Goal: Task Accomplishment & Management: Manage account settings

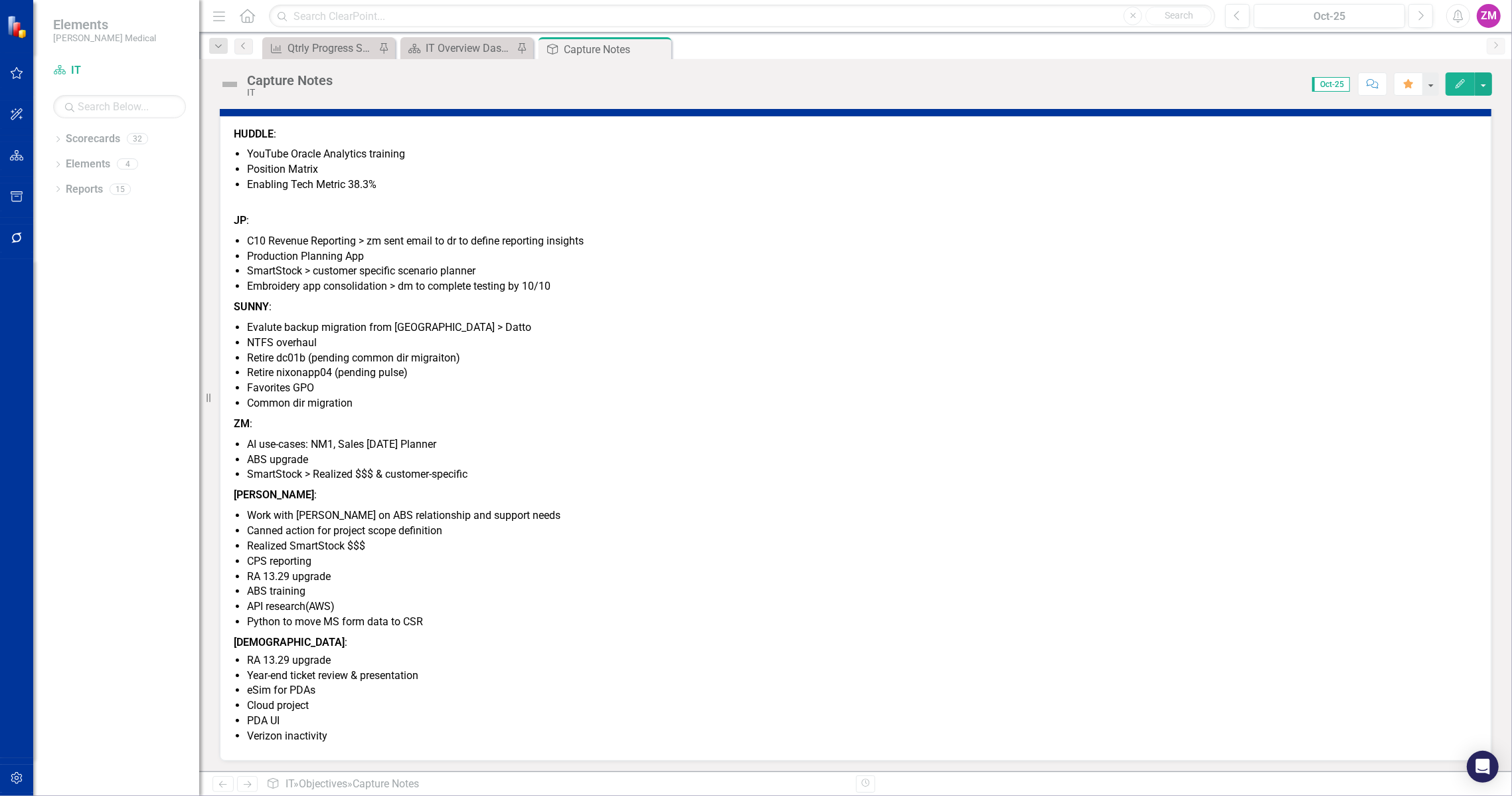
scroll to position [117, 0]
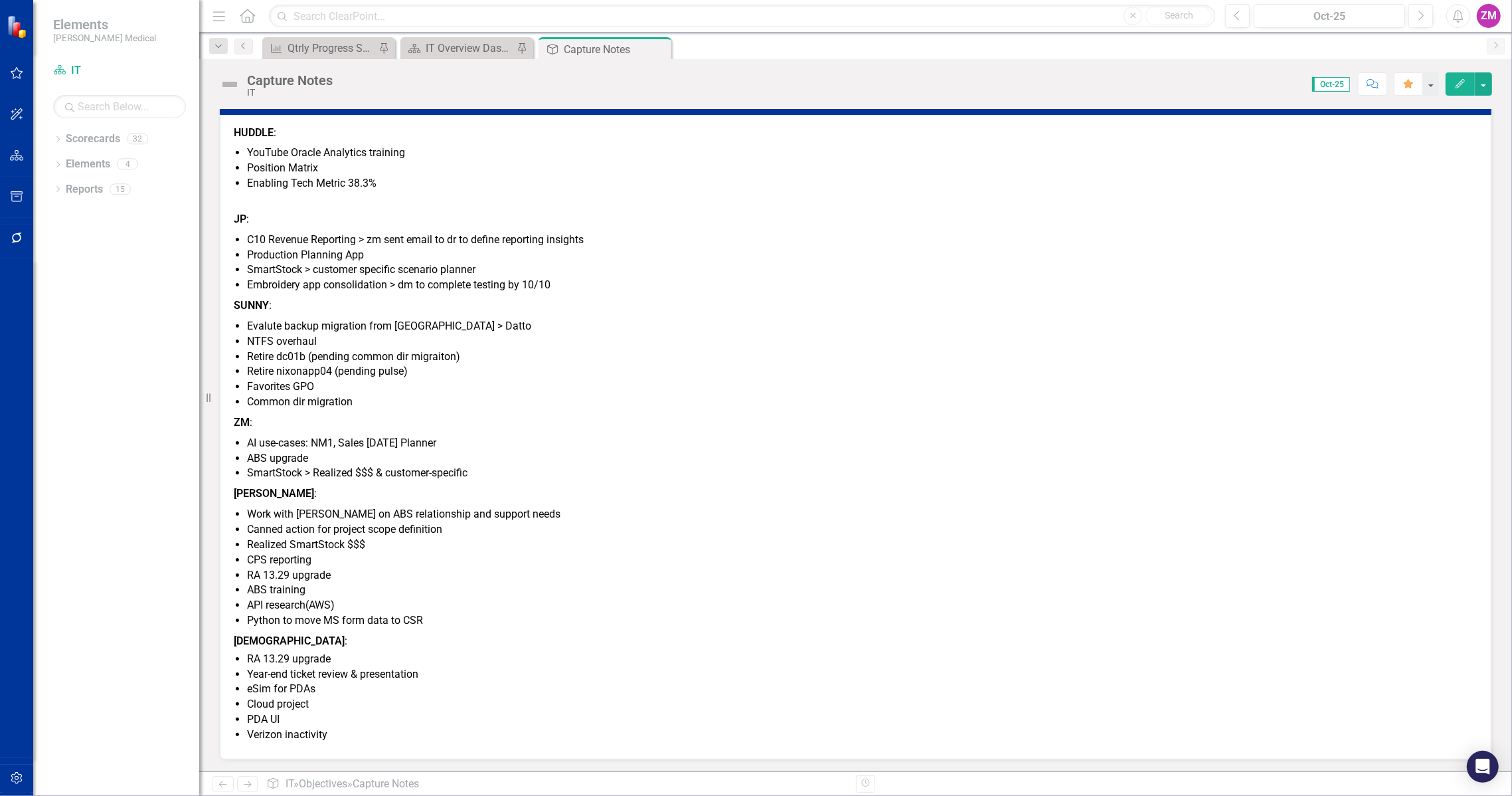
click at [311, 298] on p "SUNNY :" at bounding box center [855, 305] width 1243 height 21
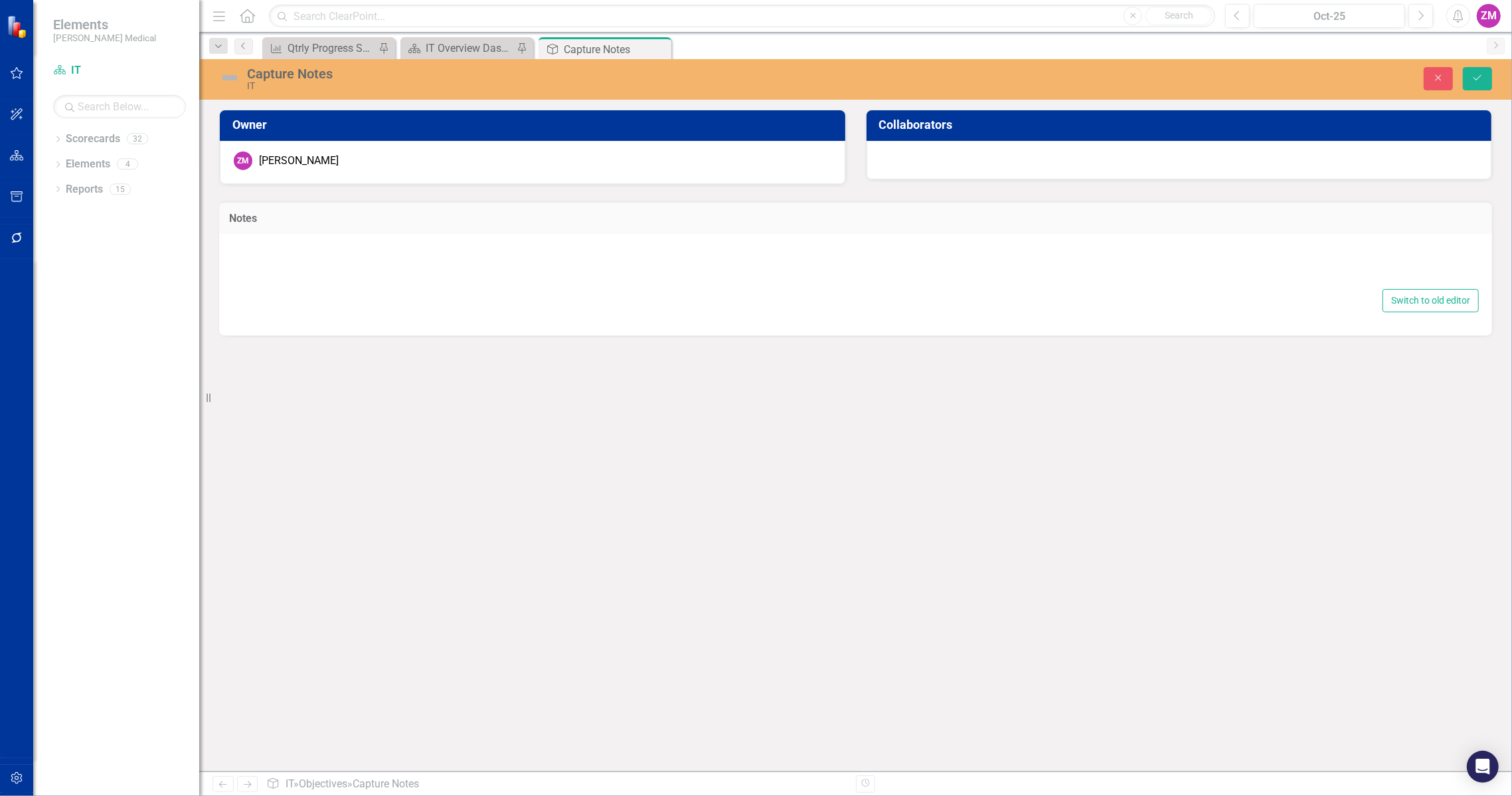
type textarea "<p><strong>HUDDLE</strong>:</p> <ul> <li>YouTube Oracle Analytics training</li>…"
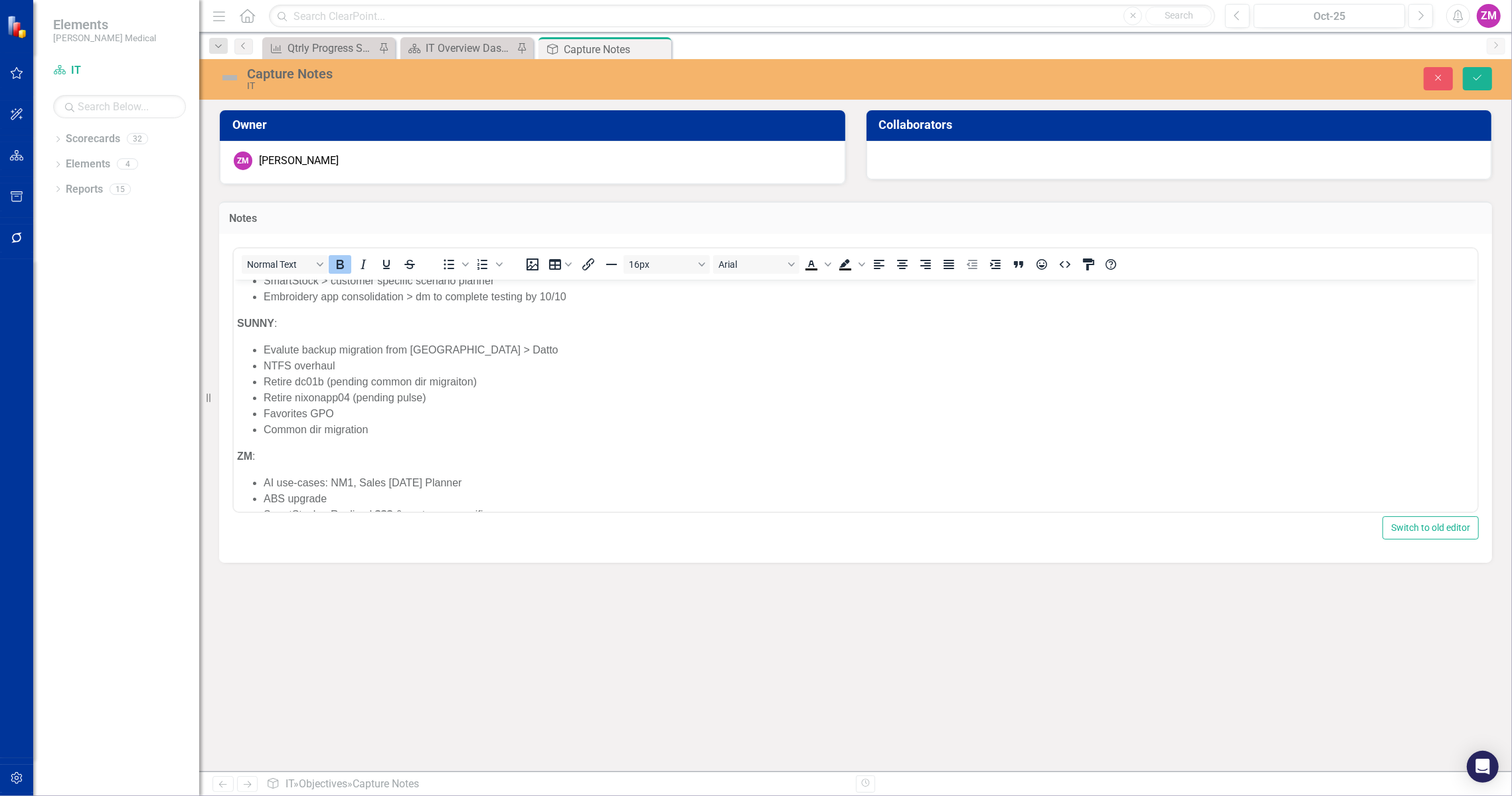
scroll to position [241, 0]
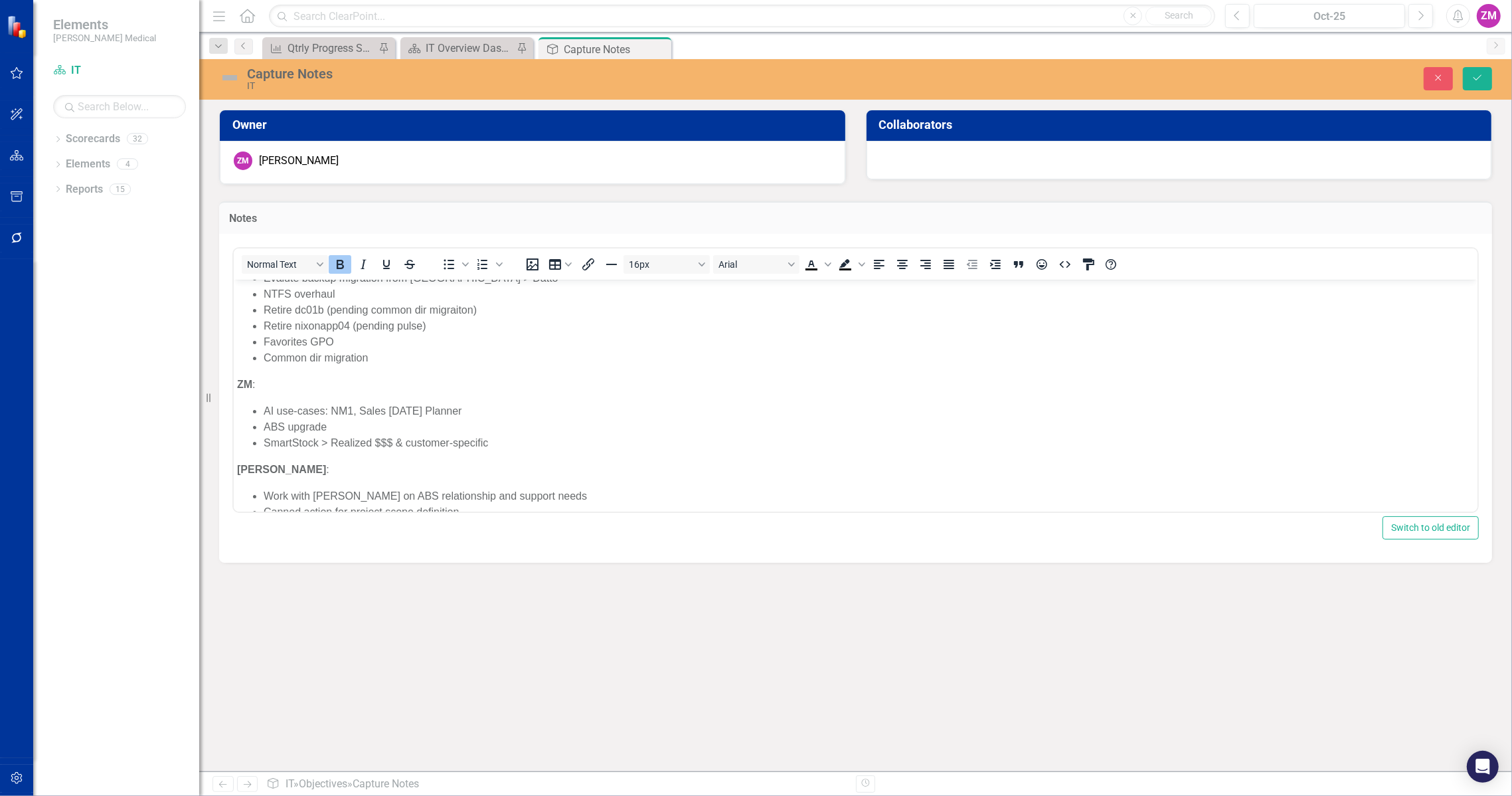
click at [493, 411] on li "AI use-cases: NM1, Sales [DATE] Planner" at bounding box center [868, 410] width 1211 height 16
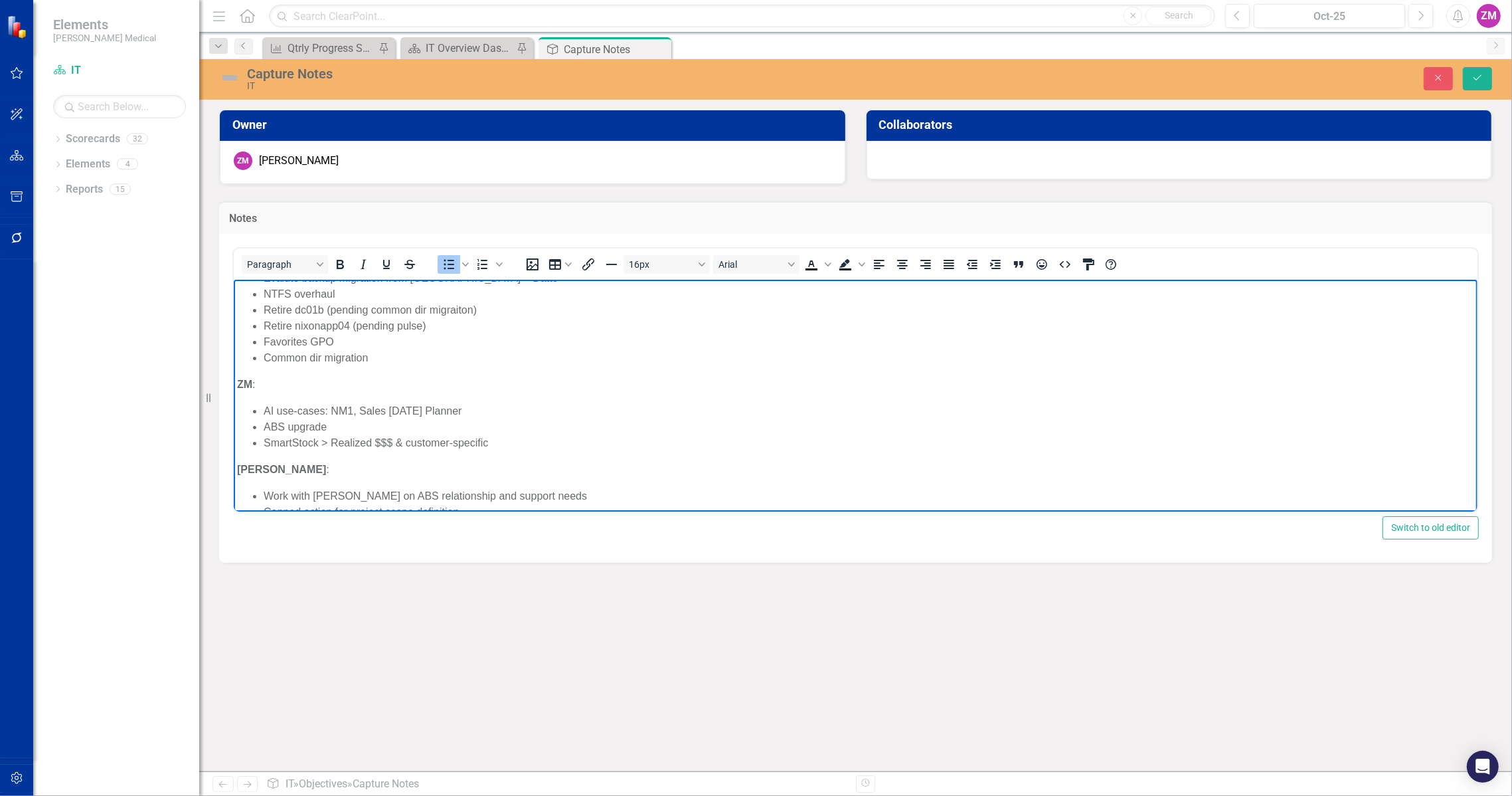
click at [352, 408] on li "AI use-cases: NM1, Sales [DATE] Planner" at bounding box center [868, 410] width 1211 height 16
click at [639, 451] on body "HUDDLE : YouTube Oracle Analytics training Position Matrix Enabling Tech Metric…" at bounding box center [855, 400] width 1243 height 724
click at [625, 427] on li "ABS upgrade" at bounding box center [868, 426] width 1211 height 16
click at [1485, 74] on button "Save" at bounding box center [1478, 79] width 29 height 23
